Goal: Task Accomplishment & Management: Manage account settings

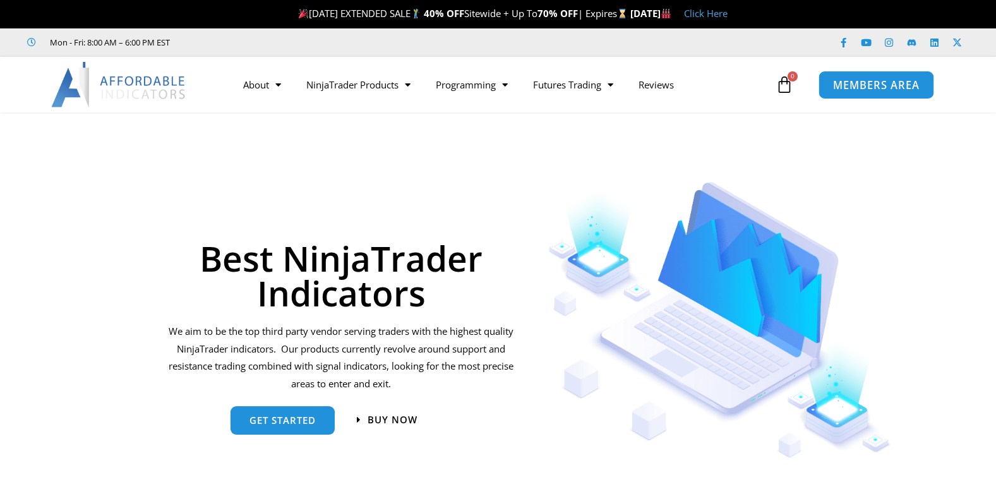
drag, startPoint x: 0, startPoint y: 0, endPoint x: 853, endPoint y: 76, distance: 856.8
click at [853, 76] on link "MEMBERS AREA" at bounding box center [877, 84] width 116 height 28
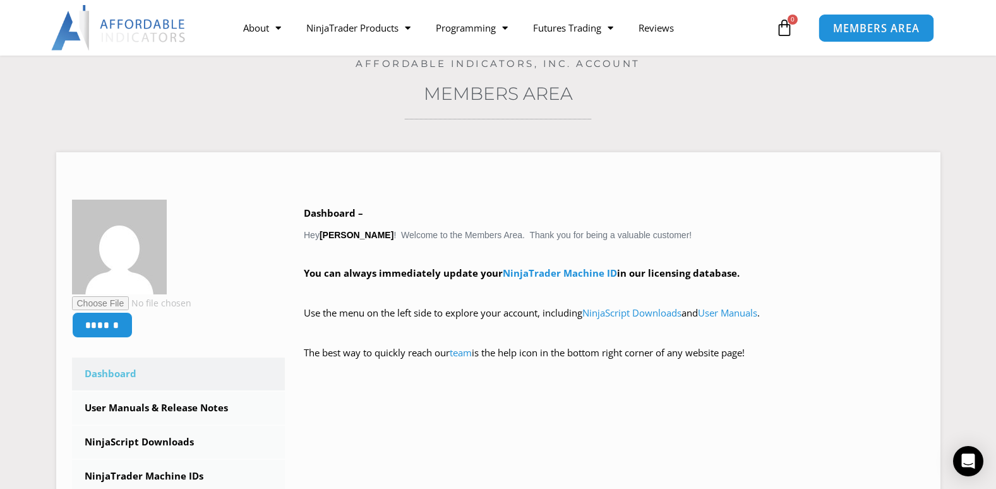
scroll to position [177, 0]
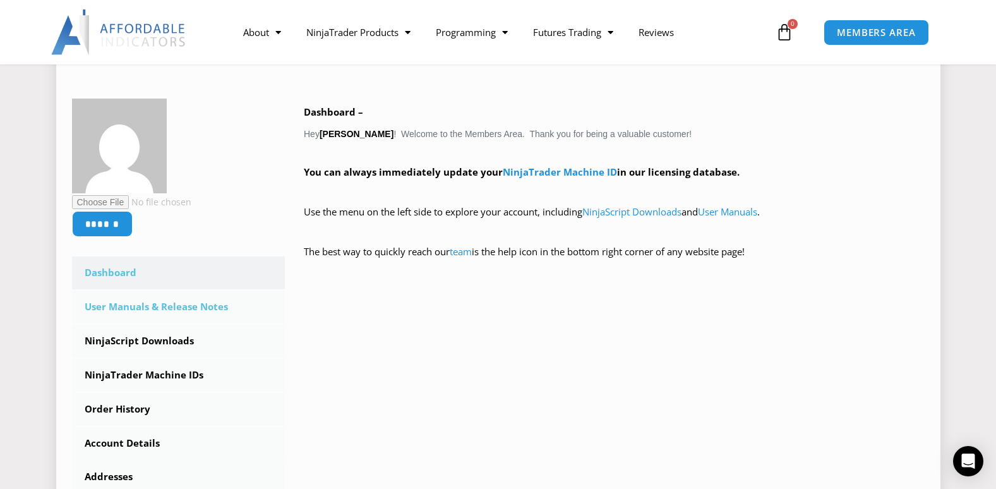
click at [162, 304] on link "User Manuals & Release Notes" at bounding box center [179, 307] width 214 height 33
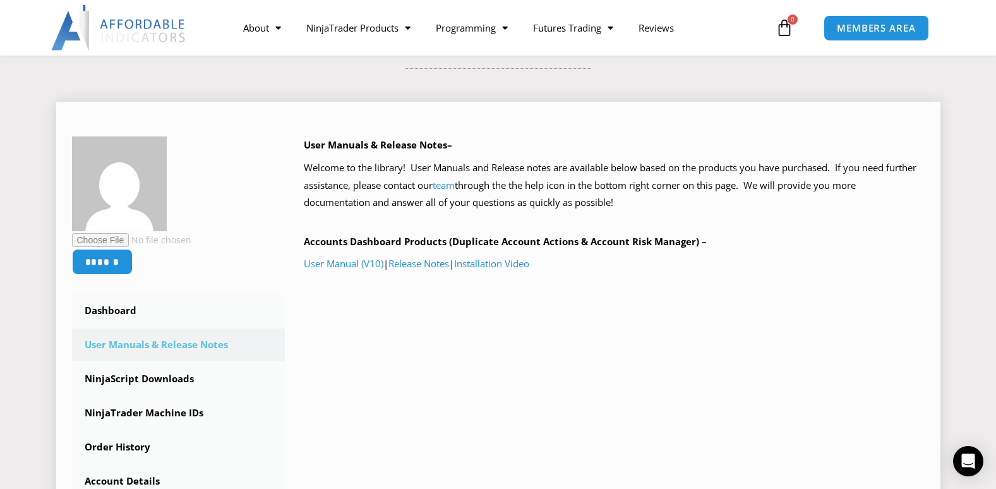
scroll to position [152, 0]
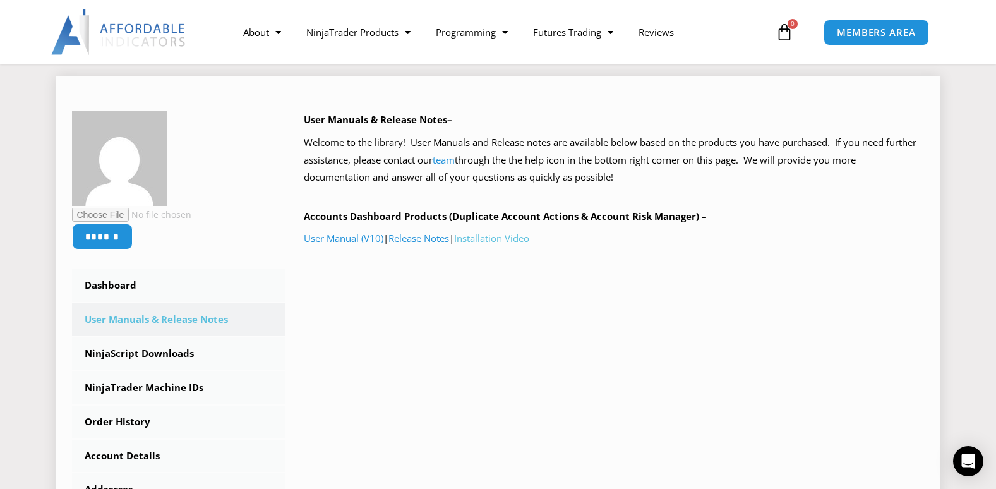
click at [500, 242] on link "Installation Video" at bounding box center [491, 238] width 75 height 13
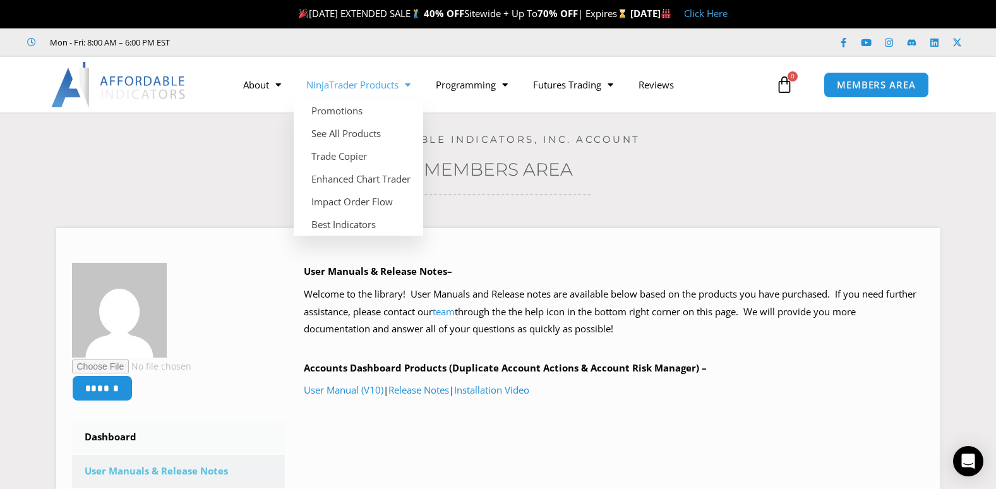
click at [334, 83] on link "NinjaTrader Products" at bounding box center [358, 84] width 129 height 29
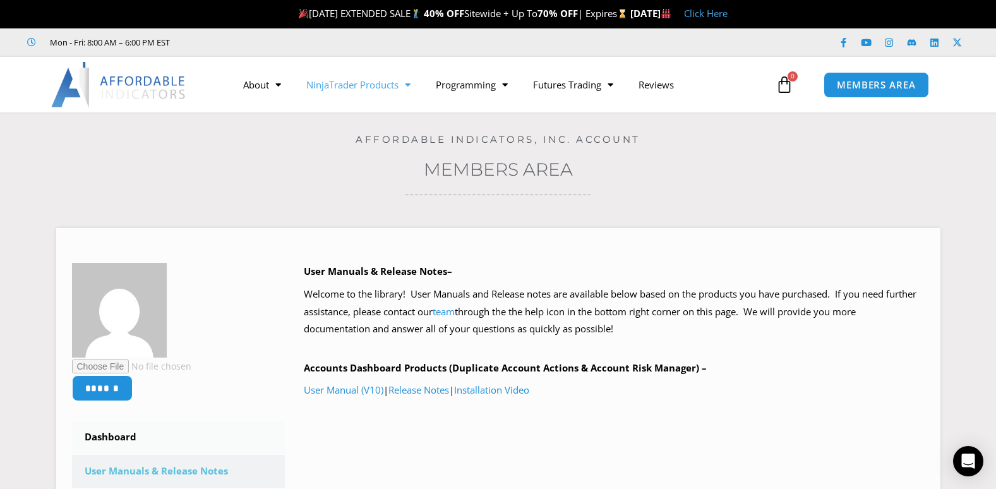
click at [334, 83] on link "NinjaTrader Products" at bounding box center [358, 84] width 129 height 29
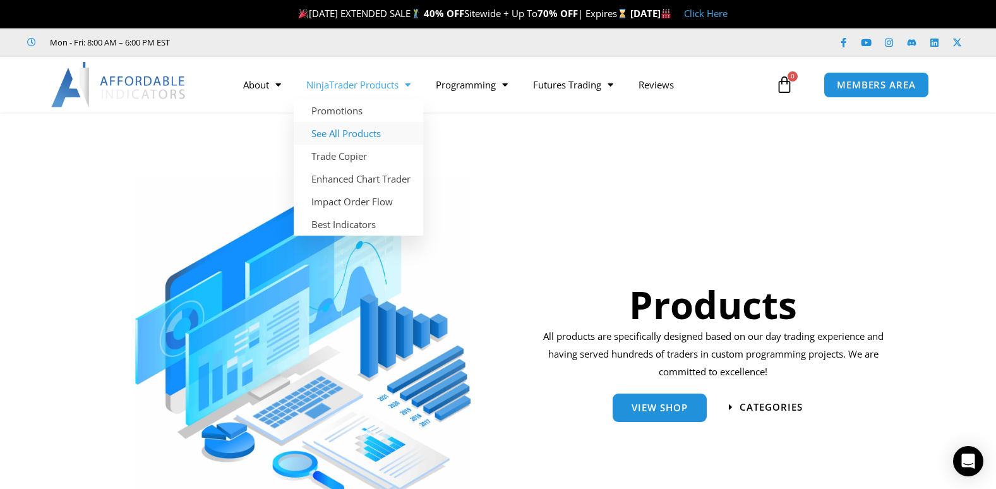
click at [336, 134] on link "See All Products" at bounding box center [358, 133] width 129 height 23
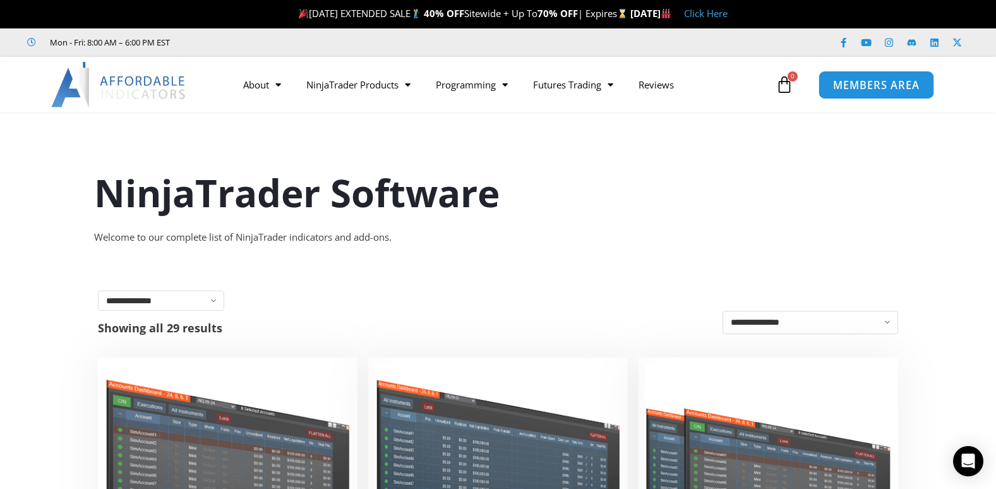
click at [848, 87] on span "MEMBERS AREA" at bounding box center [876, 85] width 87 height 11
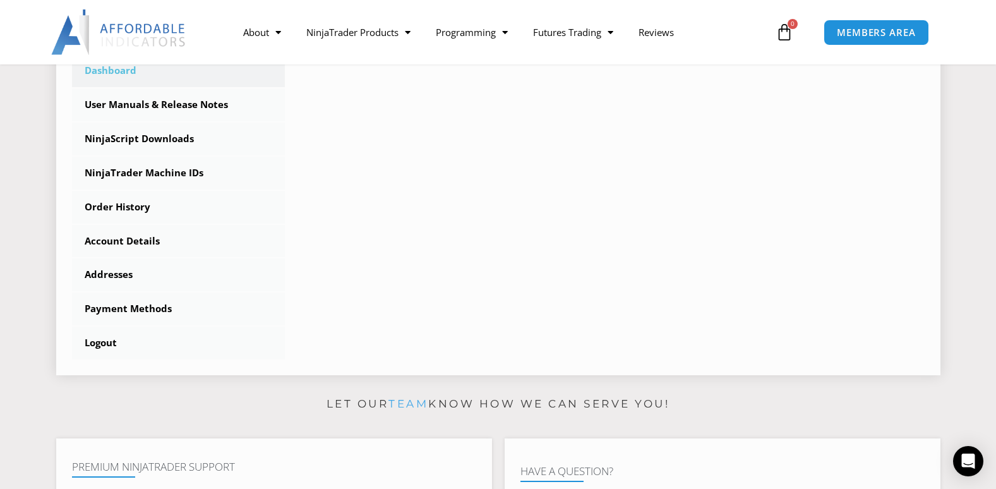
scroll to position [354, 0]
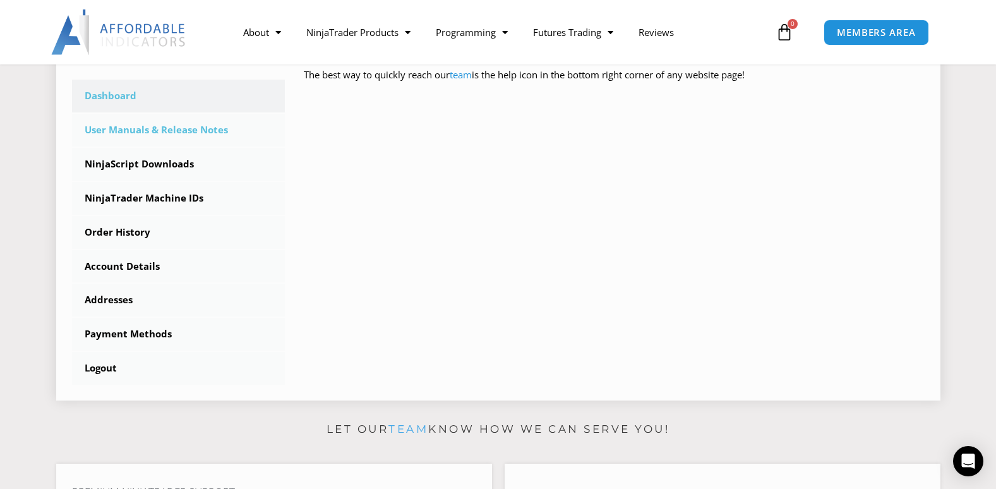
click at [153, 126] on link "User Manuals & Release Notes" at bounding box center [179, 130] width 214 height 33
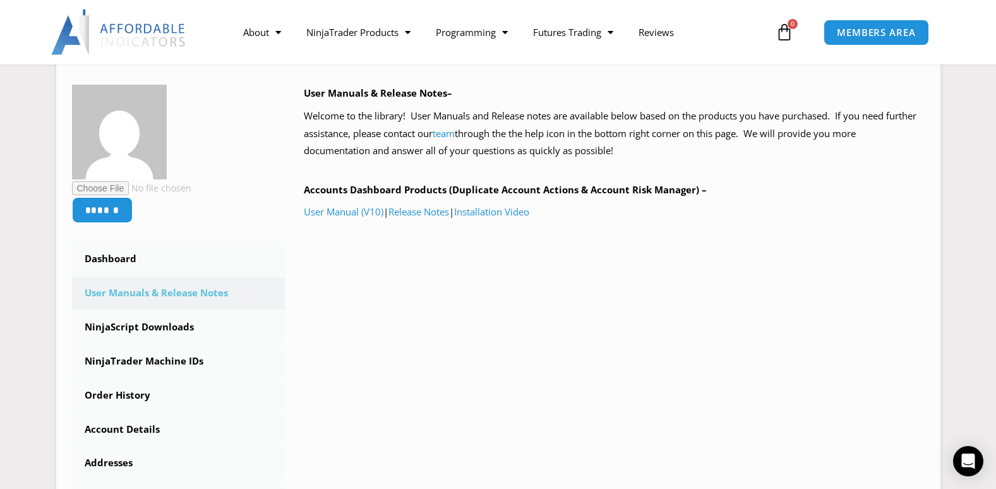
scroll to position [177, 0]
click at [349, 211] on link "User Manual (V10)" at bounding box center [344, 213] width 80 height 13
click at [146, 330] on link "NinjaScript Downloads" at bounding box center [179, 328] width 214 height 33
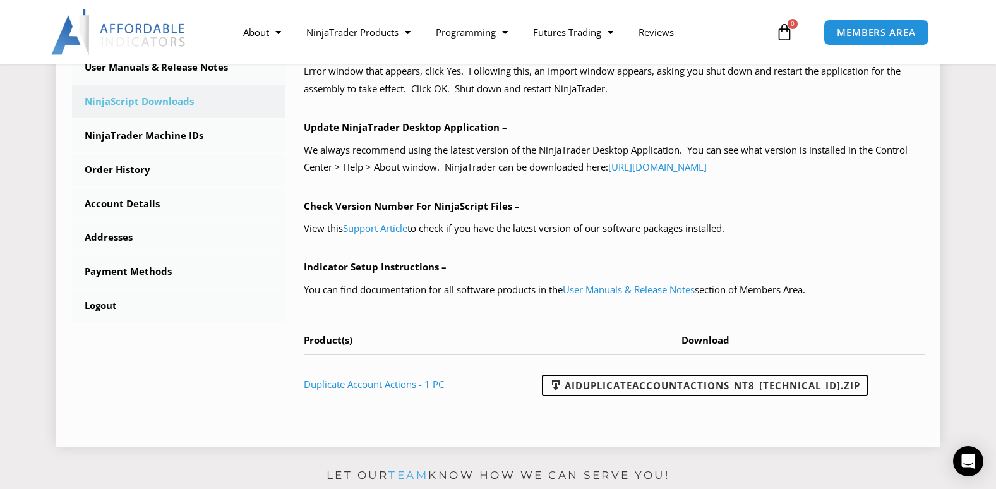
scroll to position [430, 0]
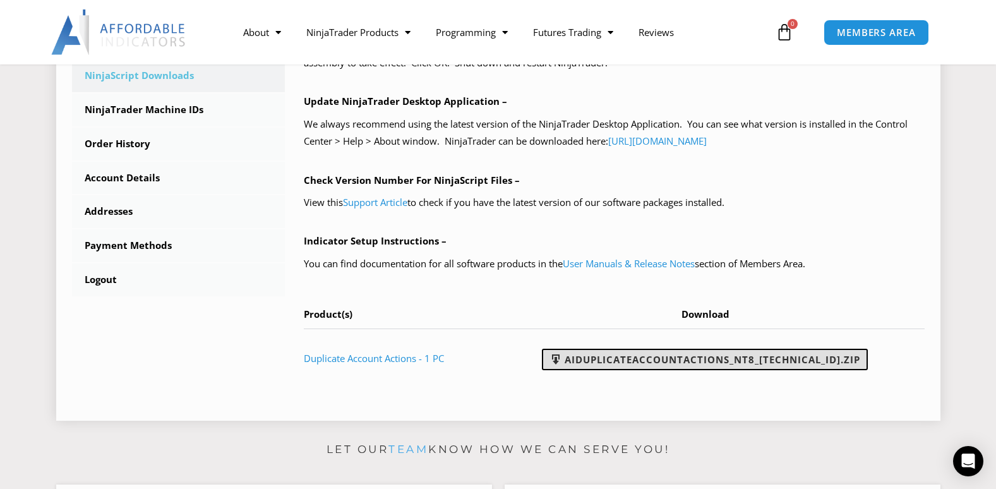
click at [605, 356] on link "AIDuplicateAccountActions_NT8_25.2.5.1.zip" at bounding box center [705, 359] width 326 height 21
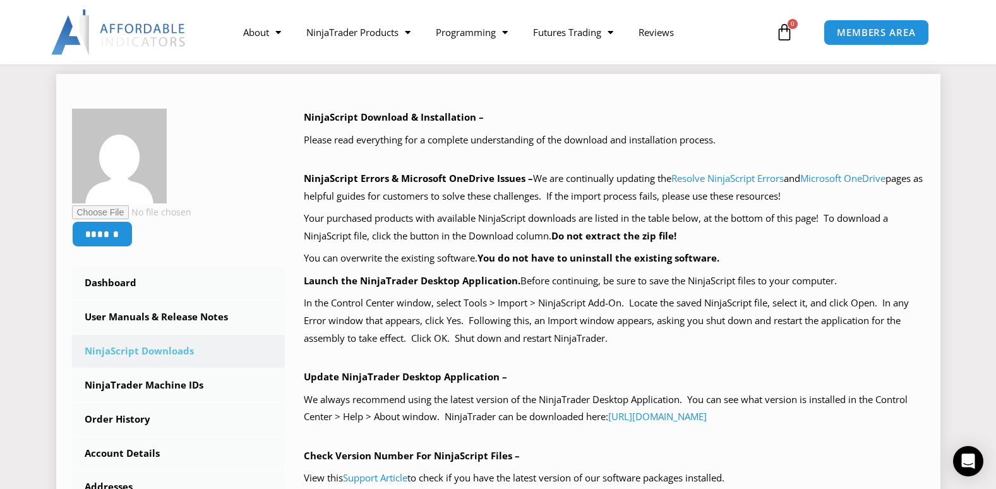
scroll to position [177, 0]
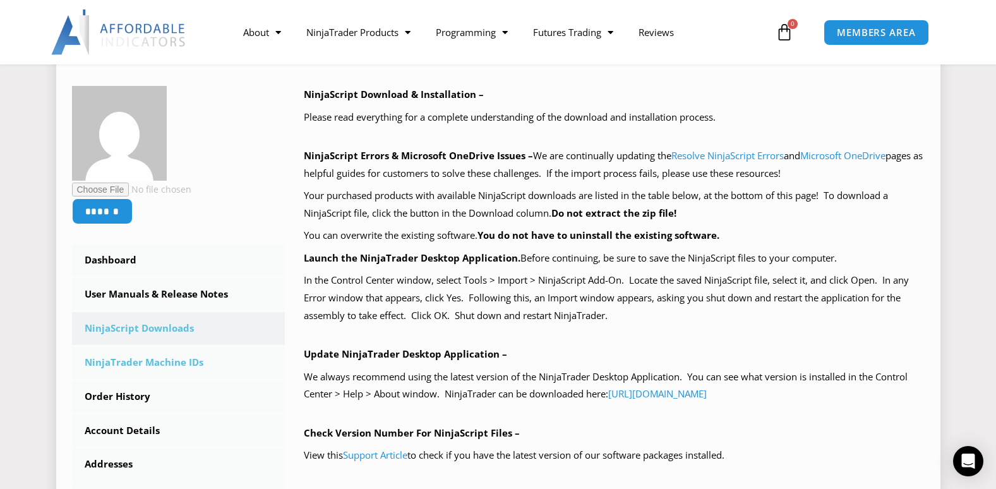
click at [112, 363] on link "NinjaTrader Machine IDs" at bounding box center [179, 362] width 214 height 33
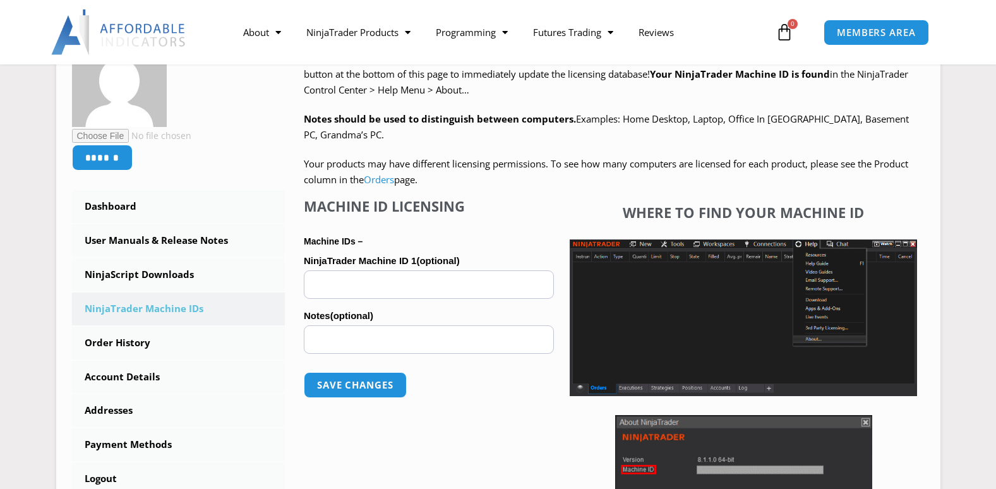
scroll to position [253, 0]
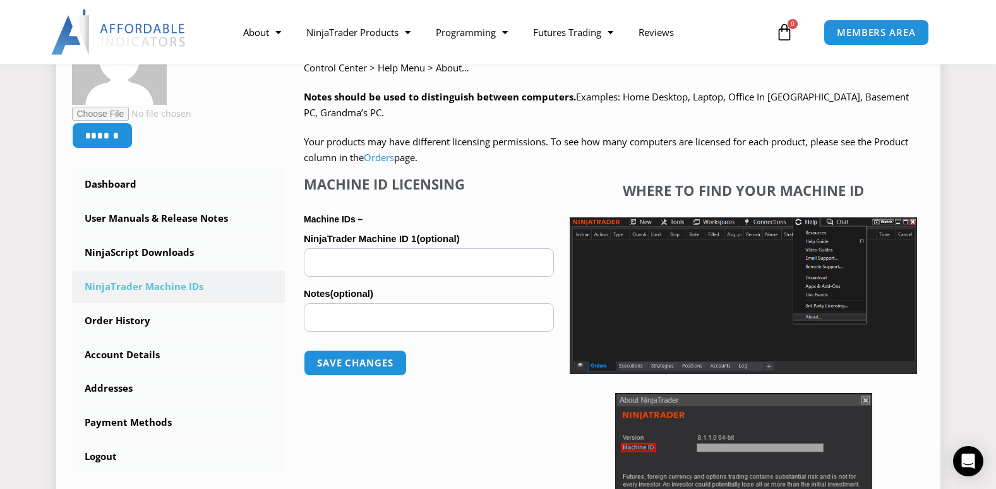
click at [329, 265] on input "NinjaTrader Machine ID 1 (optional)" at bounding box center [429, 262] width 250 height 28
paste input "**********"
type input "**********"
click at [358, 358] on button "Save changes" at bounding box center [355, 362] width 108 height 27
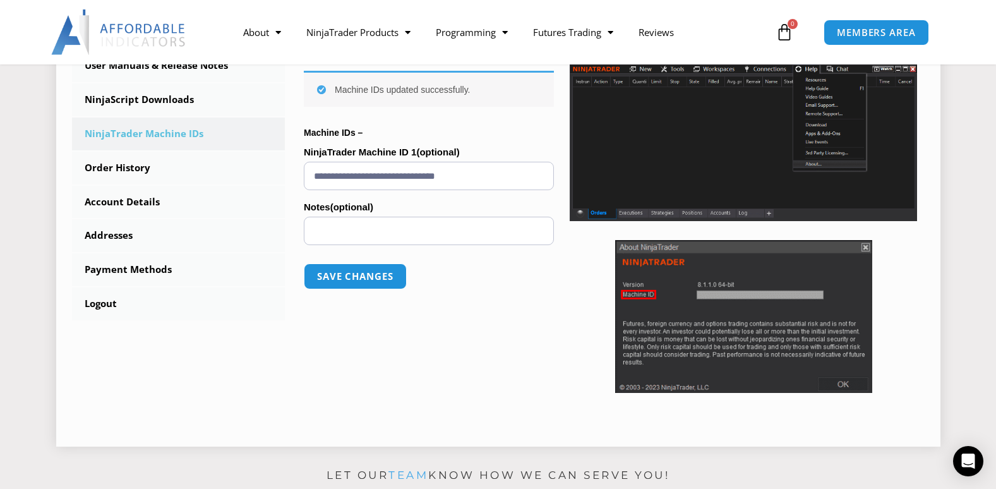
scroll to position [442, 0]
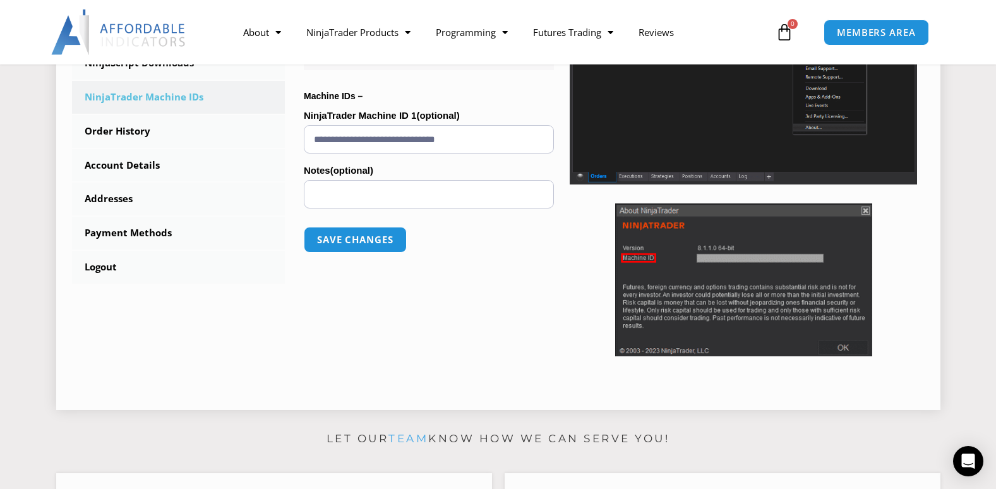
click at [538, 234] on p "Save changes" at bounding box center [429, 239] width 250 height 51
click at [343, 239] on button "Save changes" at bounding box center [355, 239] width 108 height 27
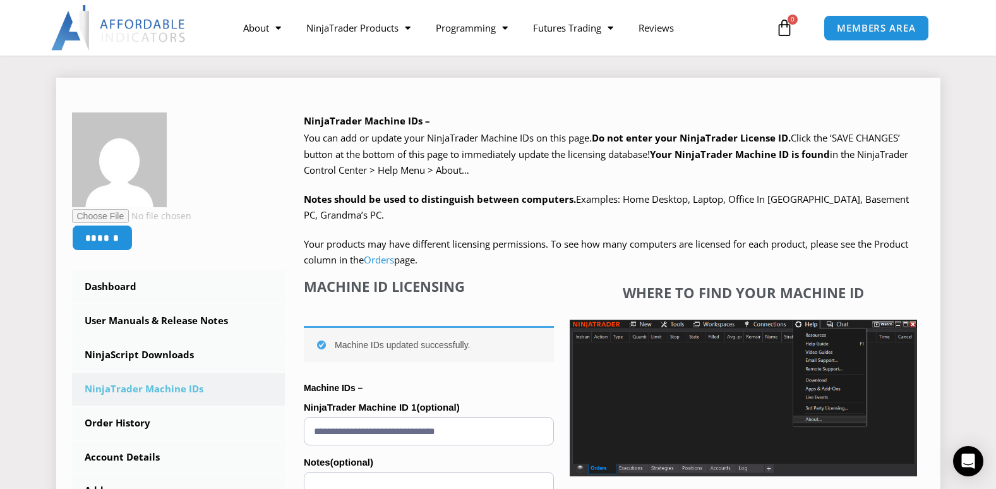
scroll to position [190, 0]
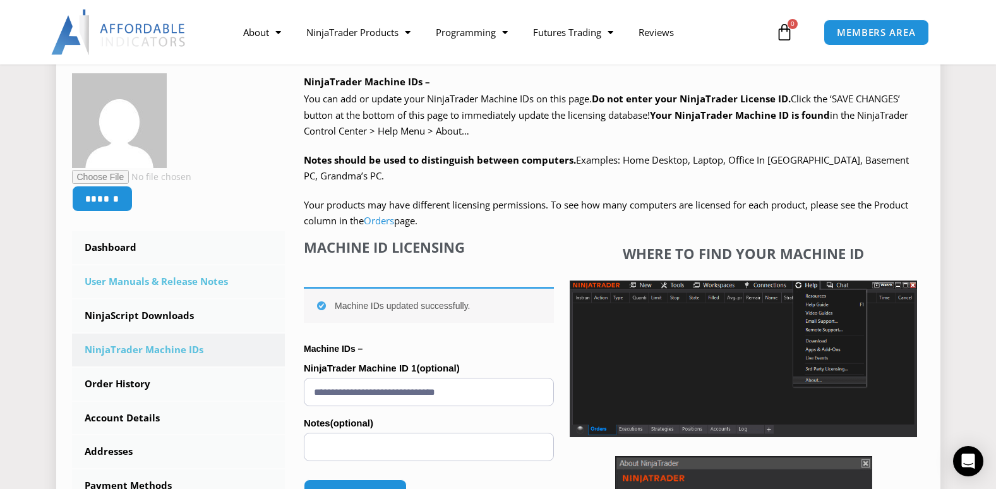
click at [119, 282] on link "User Manuals & Release Notes" at bounding box center [179, 281] width 214 height 33
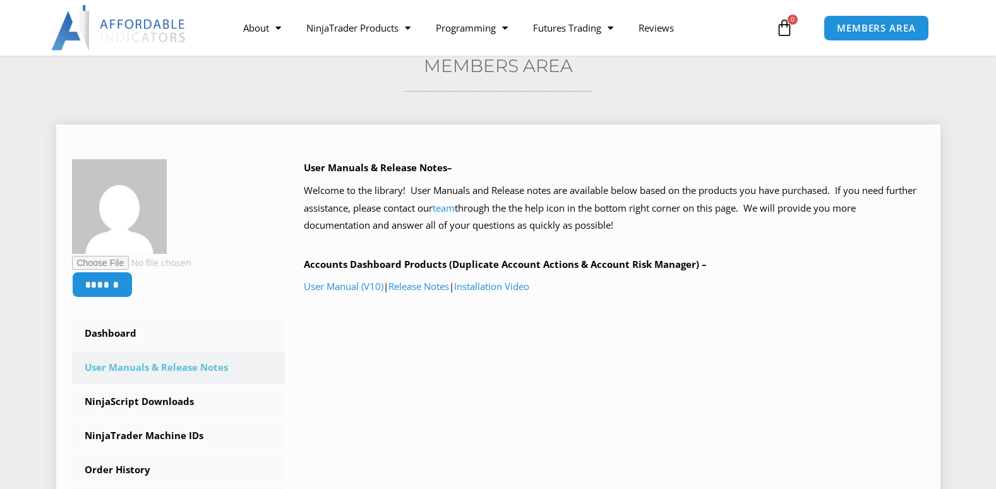
scroll to position [126, 0]
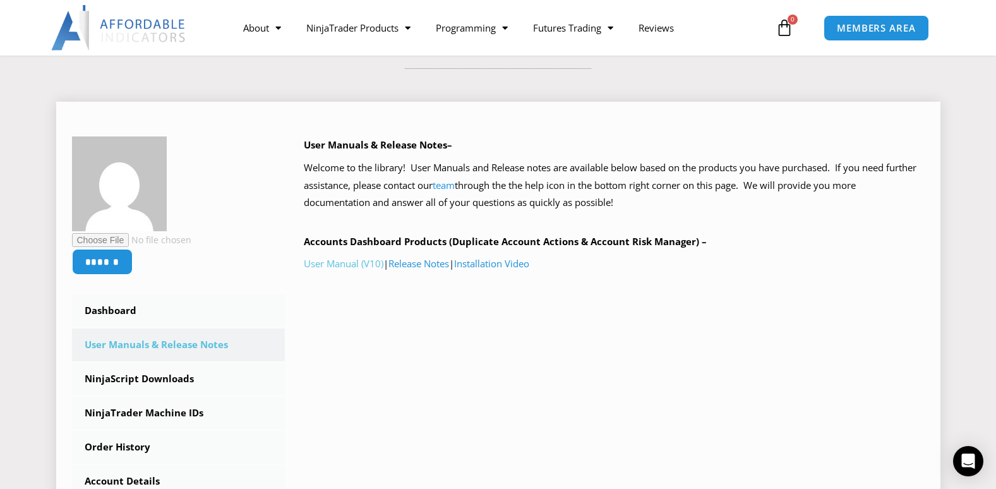
click at [344, 262] on link "User Manual (V10)" at bounding box center [344, 263] width 80 height 13
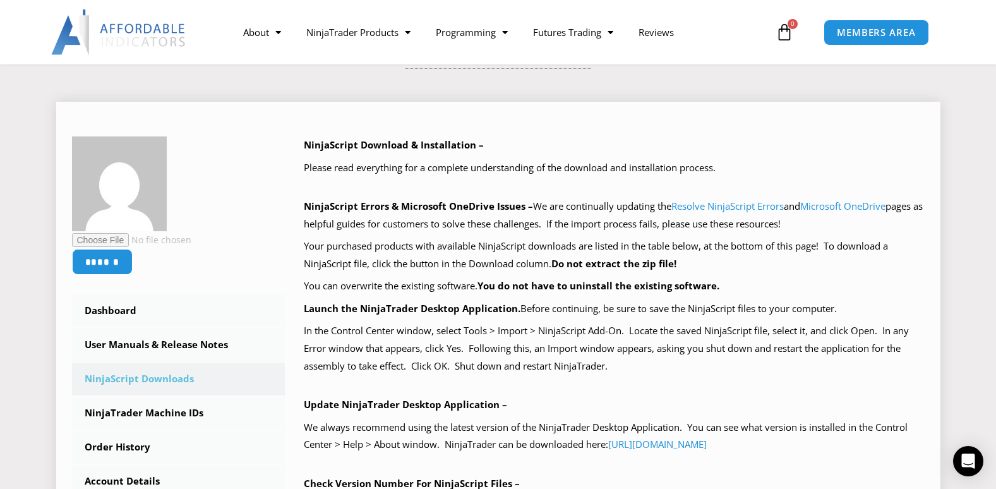
scroll to position [190, 0]
